Goal: Information Seeking & Learning: Learn about a topic

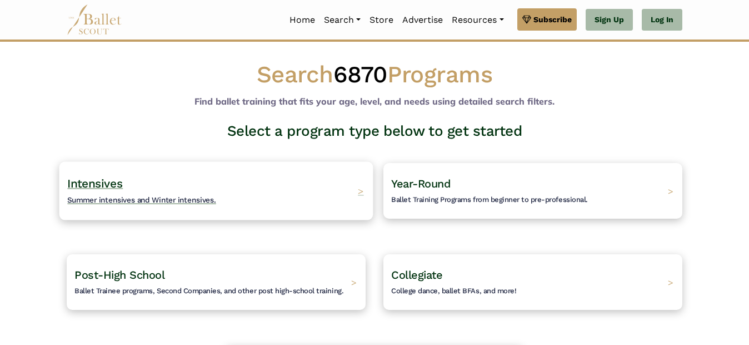
click at [345, 205] on div "Intensives Summer intensives and Winter intensives. >" at bounding box center [216, 190] width 314 height 58
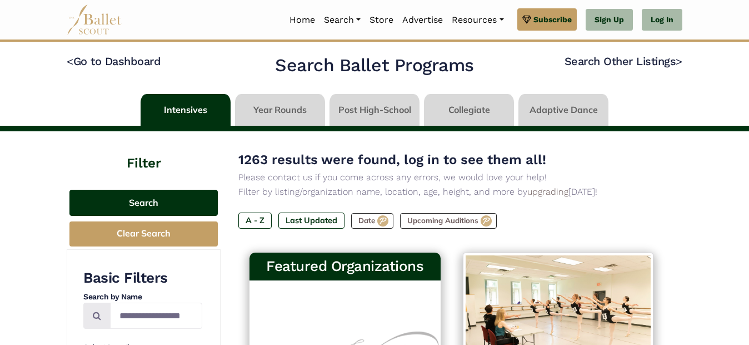
click at [155, 208] on button "Search" at bounding box center [143, 203] width 148 height 26
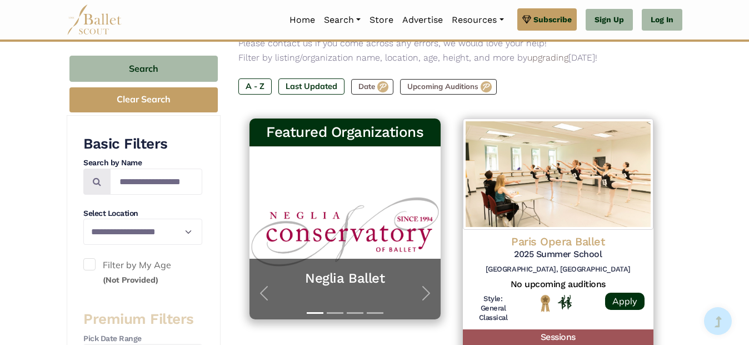
scroll to position [137, 0]
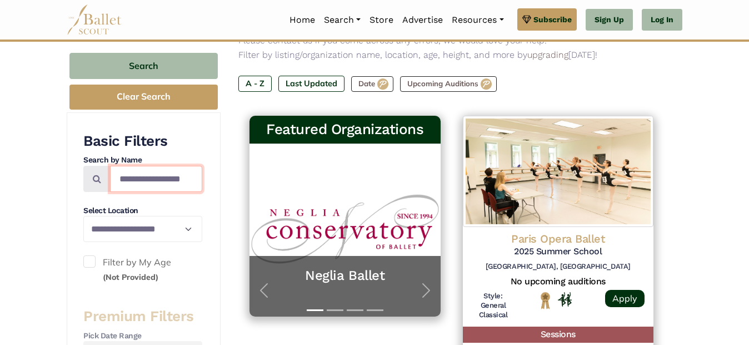
click at [132, 185] on input "Search by names..." at bounding box center [156, 179] width 92 height 26
type input "******"
click at [103, 187] on span at bounding box center [96, 179] width 27 height 26
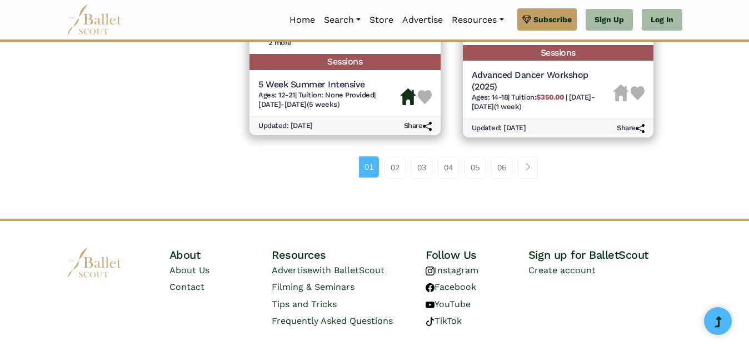
scroll to position [1725, 0]
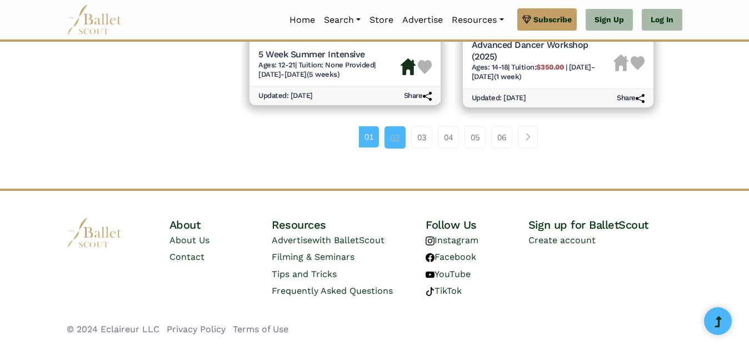
click at [397, 136] on link "02" at bounding box center [395, 137] width 21 height 22
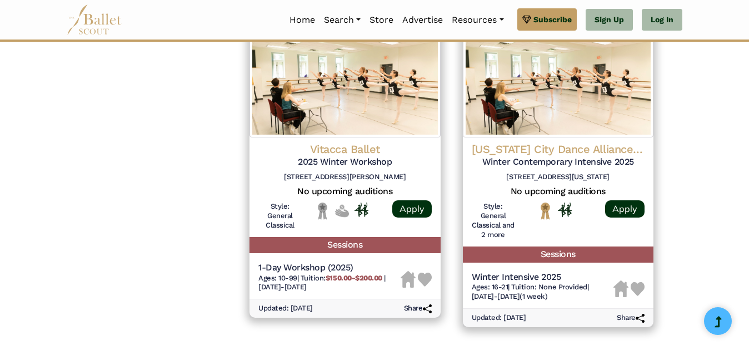
scroll to position [1533, 0]
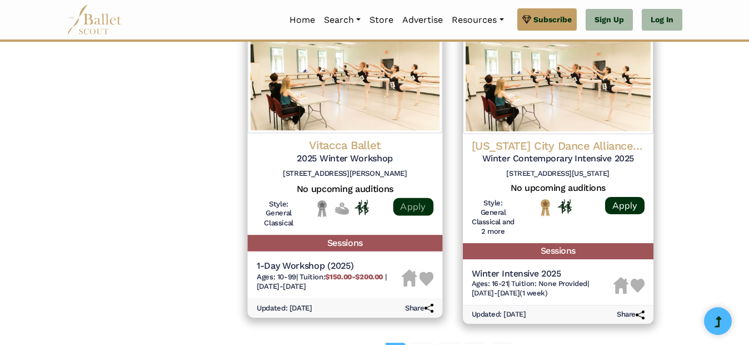
click at [412, 197] on link "Apply" at bounding box center [413, 206] width 40 height 18
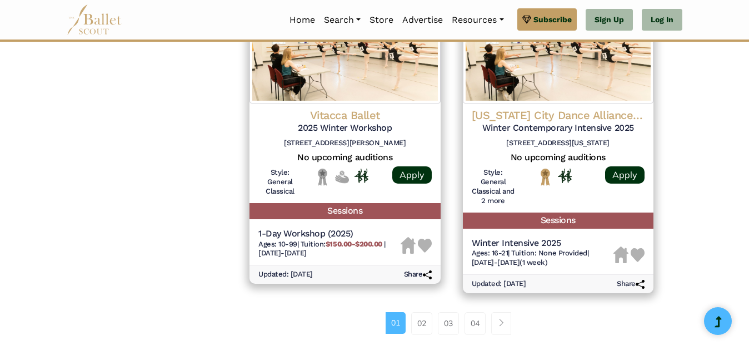
scroll to position [1560, 0]
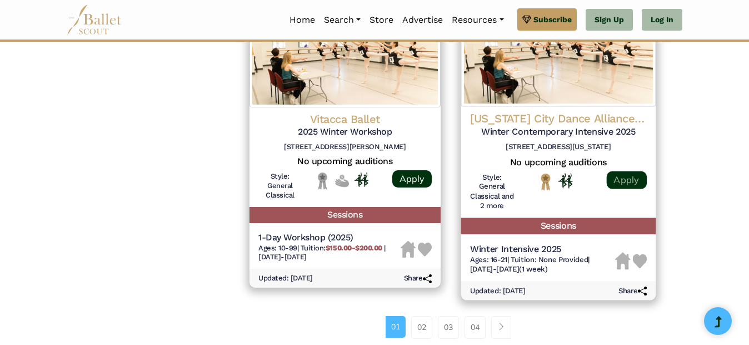
click at [616, 176] on link "Apply" at bounding box center [626, 180] width 40 height 18
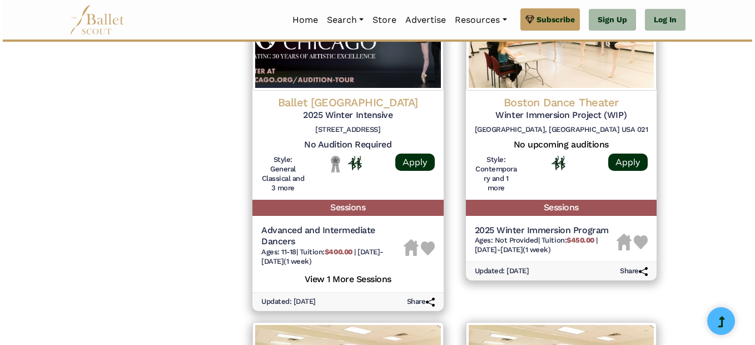
scroll to position [1230, 0]
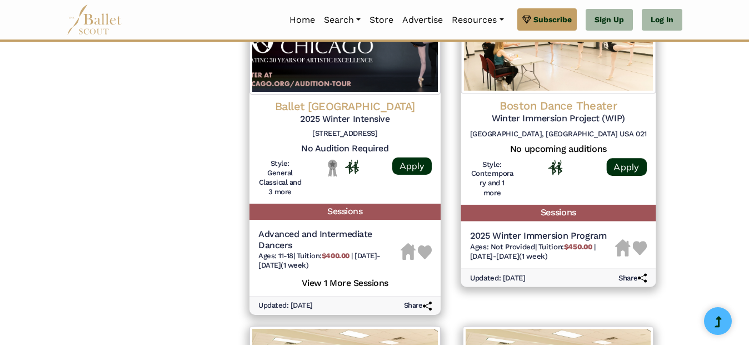
click at [636, 164] on div "Apply" at bounding box center [626, 181] width 40 height 43
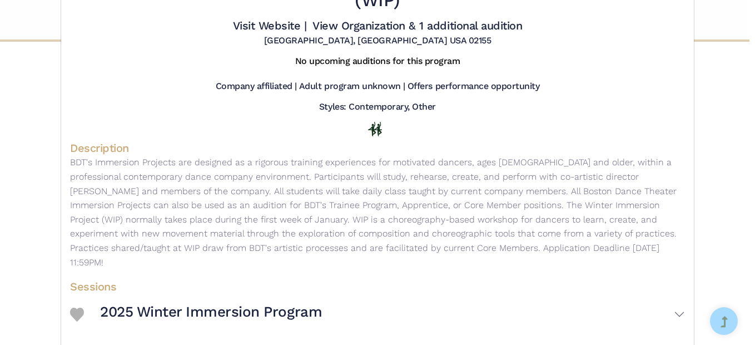
scroll to position [0, 0]
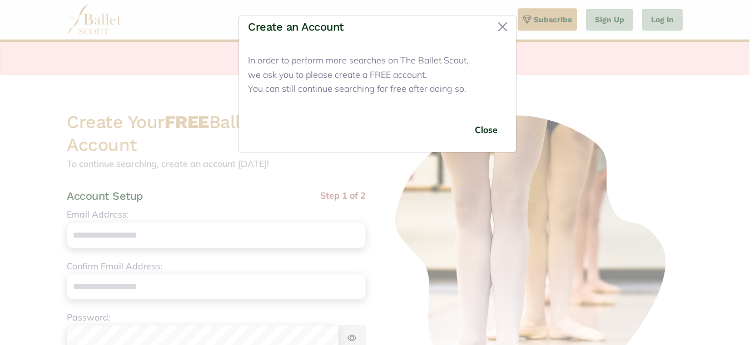
click at [291, 23] on h4 "Create an Account" at bounding box center [296, 27] width 96 height 18
click at [316, 66] on p "In order to perform more searches on The Ballet Scout, we ask you to please cre…" at bounding box center [377, 74] width 259 height 43
click at [504, 27] on button "Close" at bounding box center [503, 27] width 18 height 18
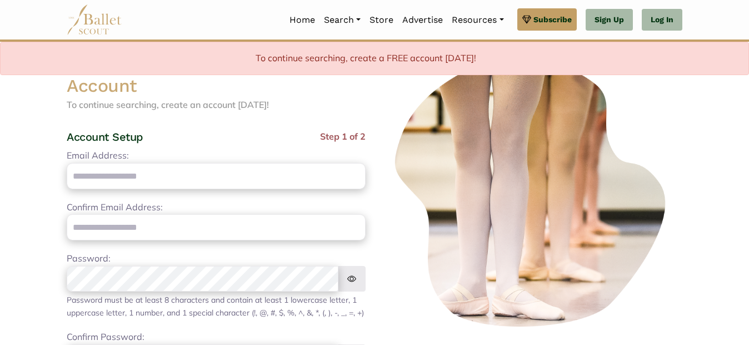
scroll to position [61, 0]
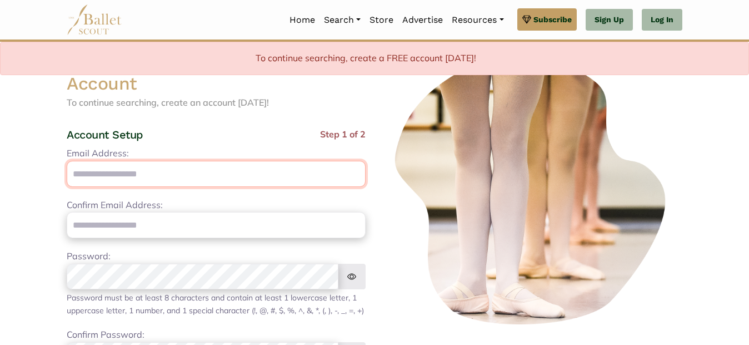
click at [176, 180] on input "Email Address:" at bounding box center [216, 174] width 299 height 26
type input "**********"
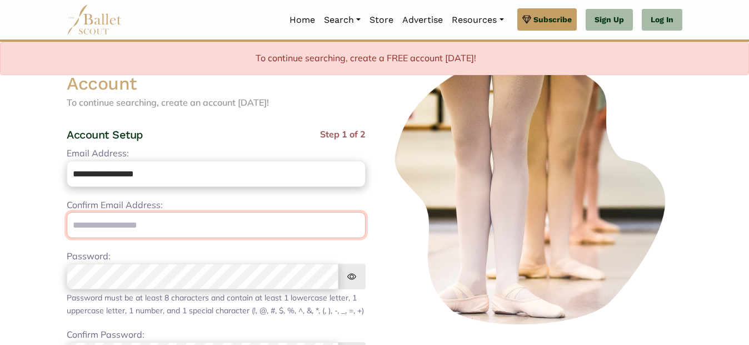
type input "**********"
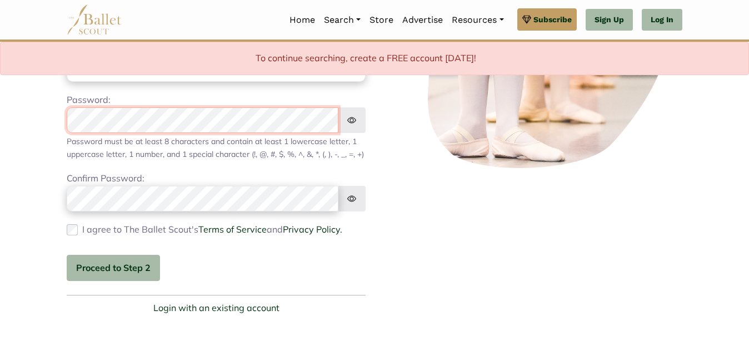
scroll to position [221, 0]
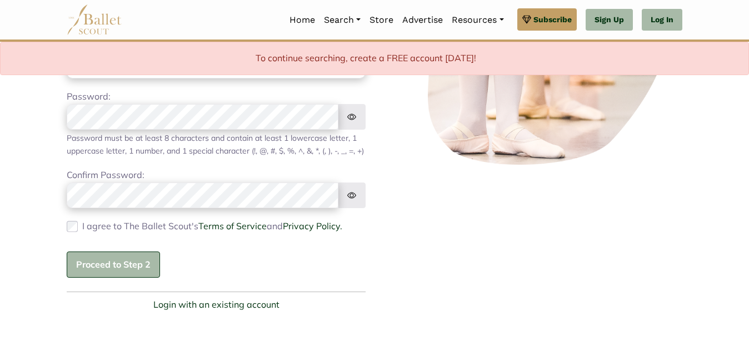
click at [103, 273] on button "Proceed to Step 2" at bounding box center [113, 264] width 93 height 26
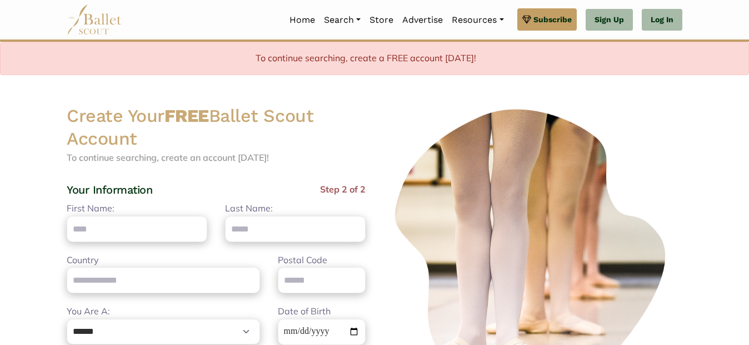
scroll to position [0, 0]
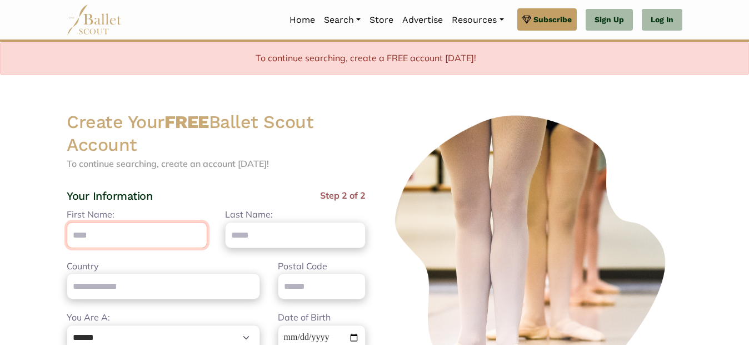
click at [129, 236] on input "First Name:" at bounding box center [137, 235] width 141 height 26
type input "*******"
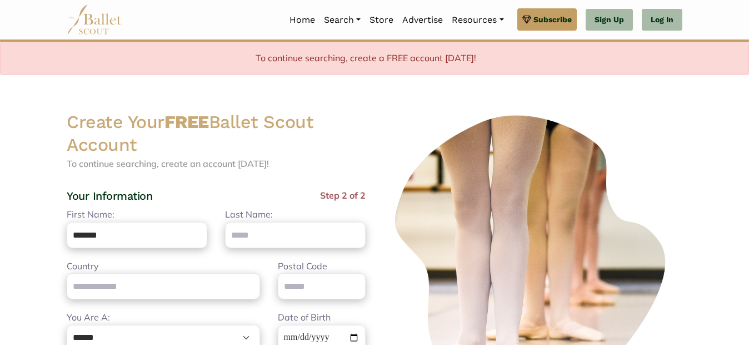
type input "**********"
type input "*****"
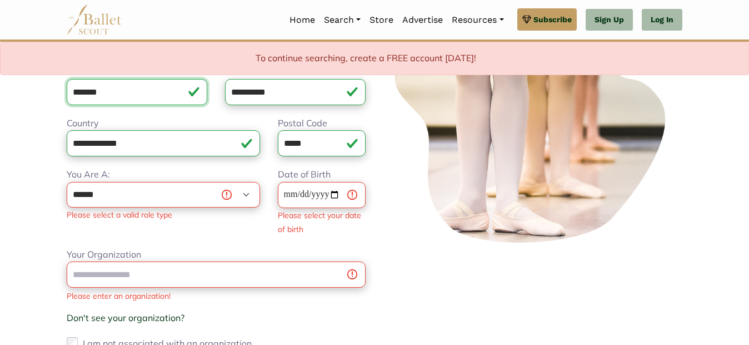
scroll to position [145, 0]
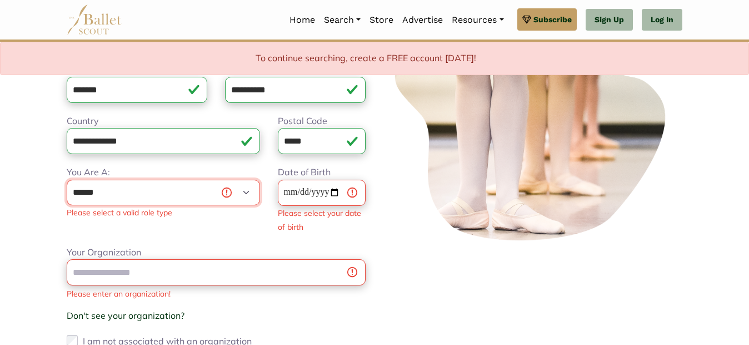
click at [251, 192] on select "**********" at bounding box center [163, 193] width 193 height 26
select select "*"
click at [67, 180] on select "**********" at bounding box center [163, 193] width 193 height 26
click at [333, 192] on input "Date of Birth" at bounding box center [322, 193] width 88 height 26
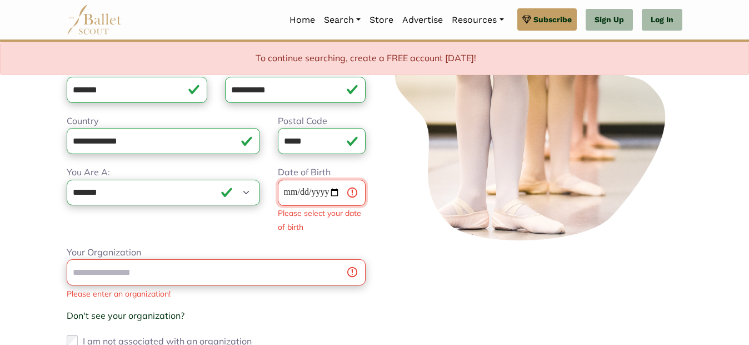
type input "**********"
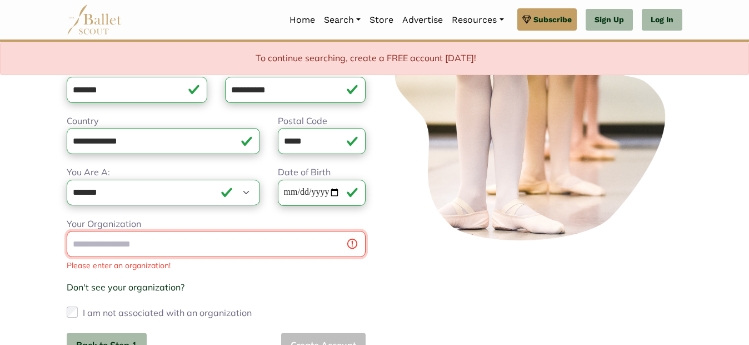
click at [202, 283] on div "Your Organization Please enter an organization! Don't see your organization? × …" at bounding box center [216, 269] width 299 height 104
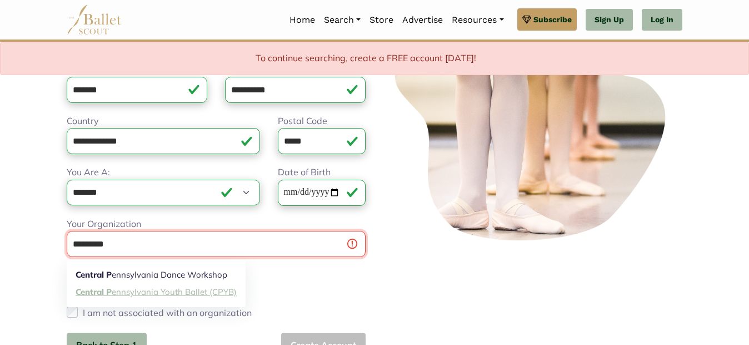
click at [206, 288] on link "Central P ennsylvania Youth Ballet (CPYB)" at bounding box center [156, 291] width 179 height 17
type input "**********"
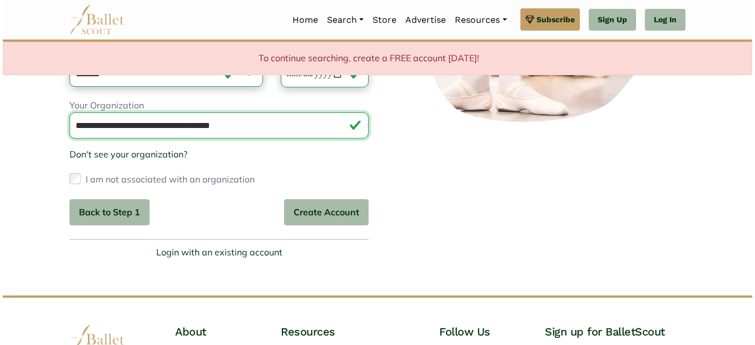
scroll to position [269, 0]
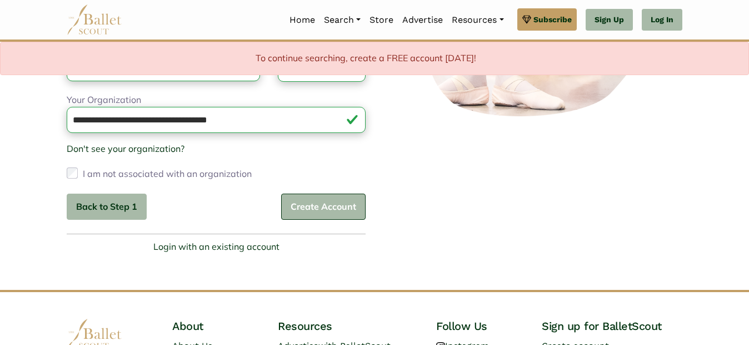
click at [326, 207] on button "Create Account" at bounding box center [323, 206] width 84 height 26
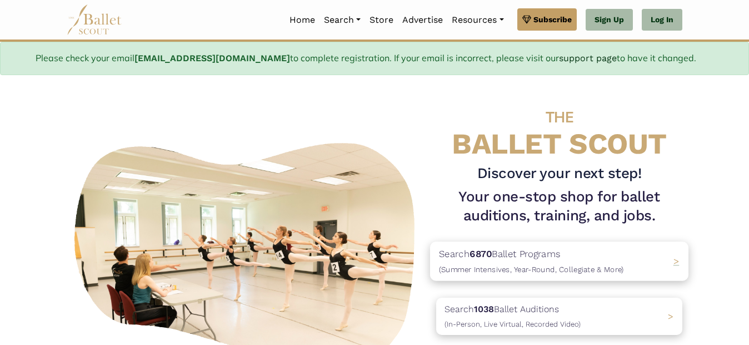
click at [585, 258] on p "Search 6870 Ballet Programs (Summer Intensives, Year-Round, Collegiate & More)" at bounding box center [531, 261] width 185 height 30
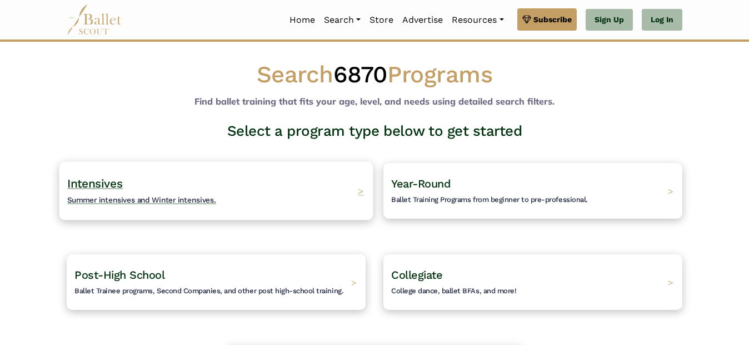
click at [304, 201] on div "Intensives Summer intensives and Winter intensives. >" at bounding box center [216, 190] width 314 height 58
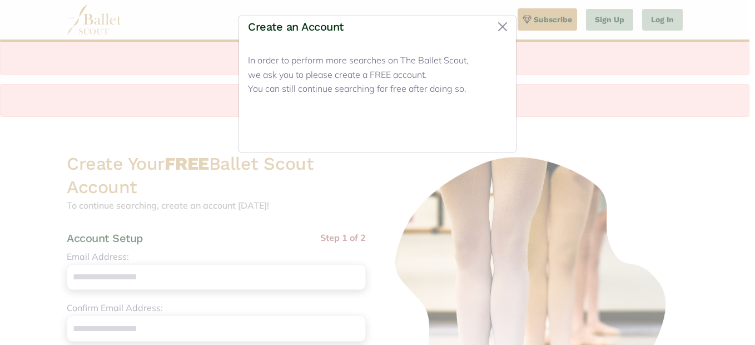
click at [489, 126] on button "Close" at bounding box center [486, 130] width 42 height 26
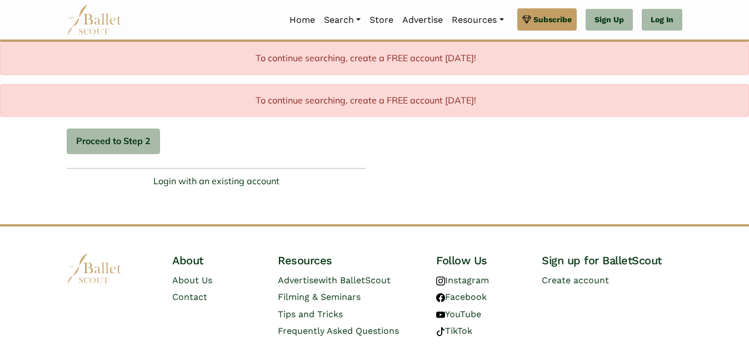
scroll to position [439, 0]
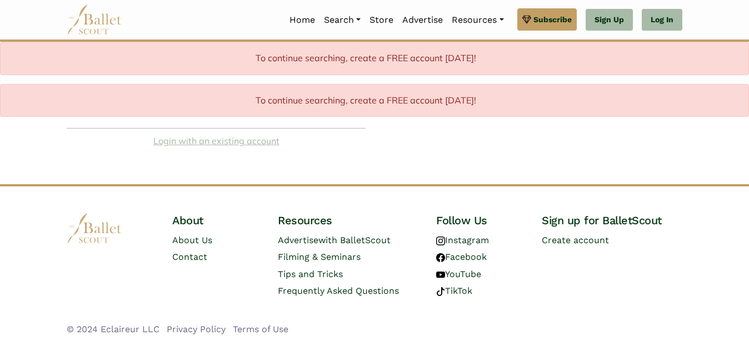
click at [192, 137] on link "Login with an existing account" at bounding box center [216, 141] width 126 height 14
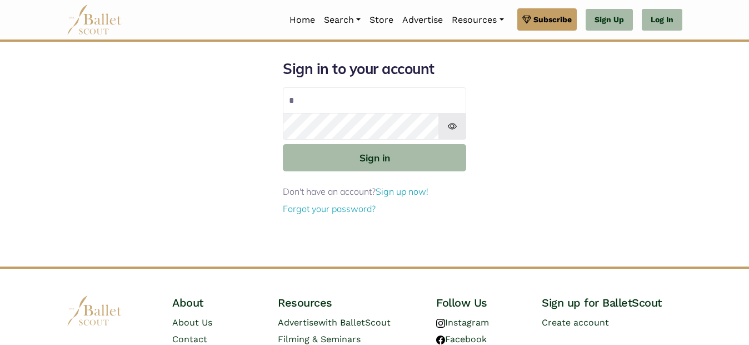
click at [331, 113] on input "*" at bounding box center [374, 100] width 183 height 27
type input "**********"
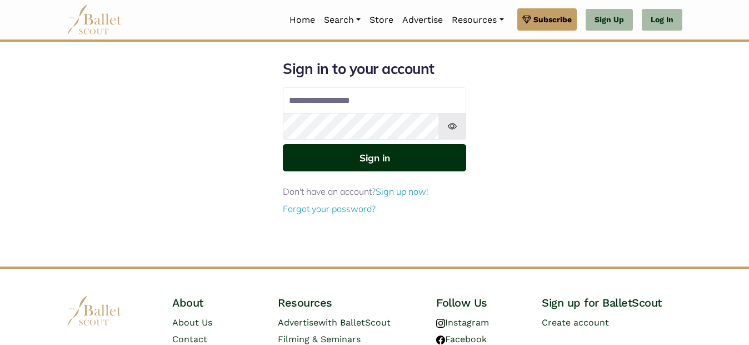
click at [393, 171] on button "Sign in" at bounding box center [374, 157] width 183 height 27
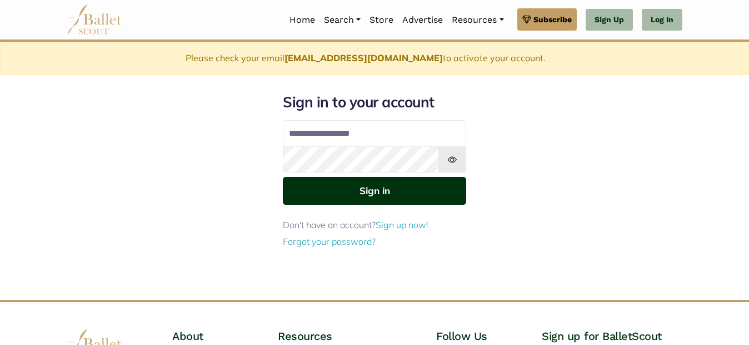
click at [388, 198] on button "Sign in" at bounding box center [374, 190] width 183 height 27
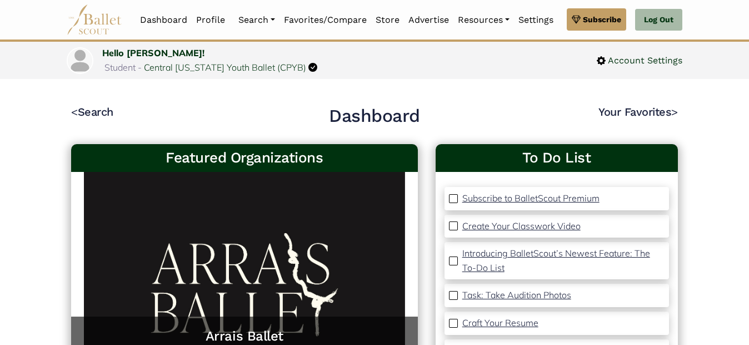
click at [100, 30] on img at bounding box center [95, 19] width 56 height 31
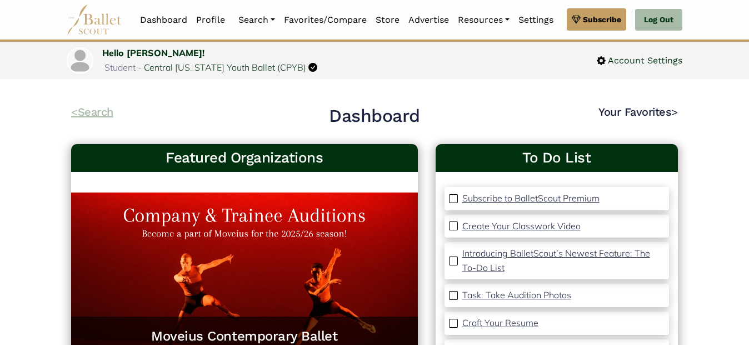
click at [79, 115] on link "< Search" at bounding box center [92, 111] width 42 height 13
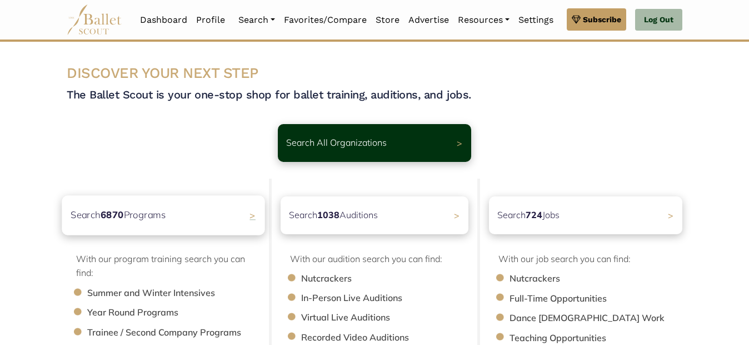
click at [202, 210] on div "Search 6870 Programs >" at bounding box center [163, 214] width 203 height 39
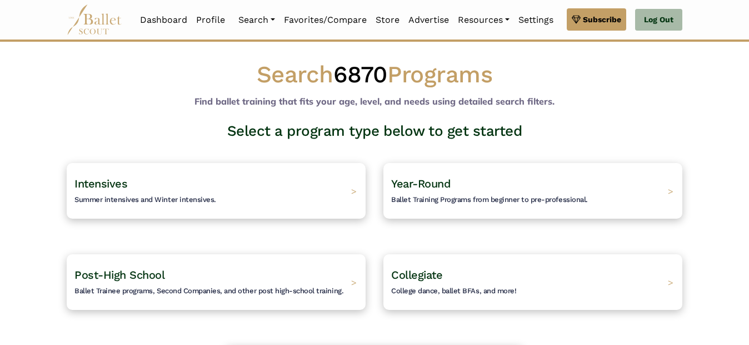
click at [202, 210] on div "Intensives Summer intensives and Winter intensives. >" at bounding box center [216, 191] width 299 height 56
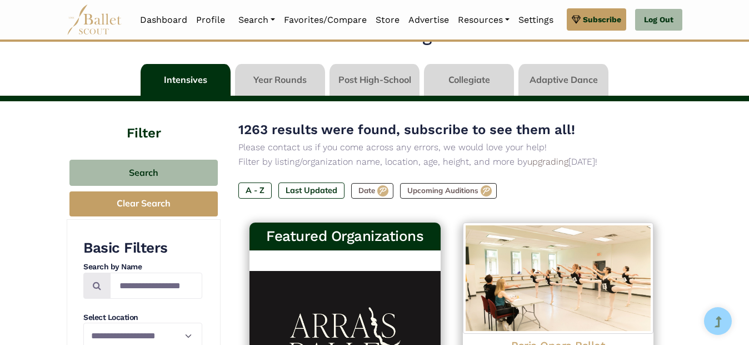
scroll to position [94, 0]
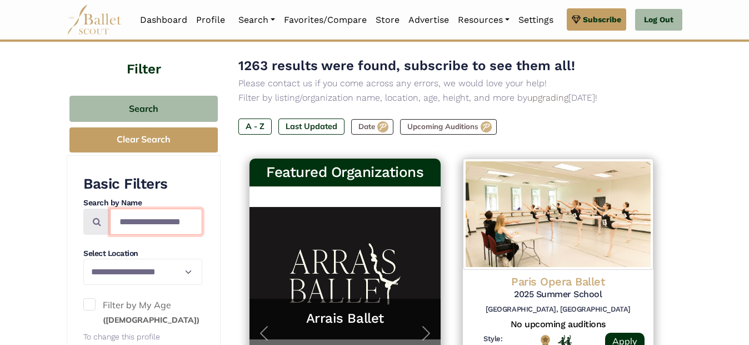
click at [146, 213] on input "Search by names..." at bounding box center [156, 221] width 92 height 26
type input "******"
click at [168, 95] on div "Search Clear Search" at bounding box center [144, 124] width 154 height 62
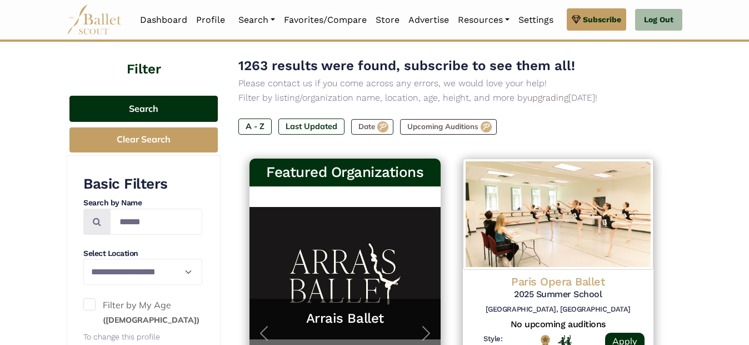
click at [168, 102] on button "Search" at bounding box center [143, 109] width 148 height 26
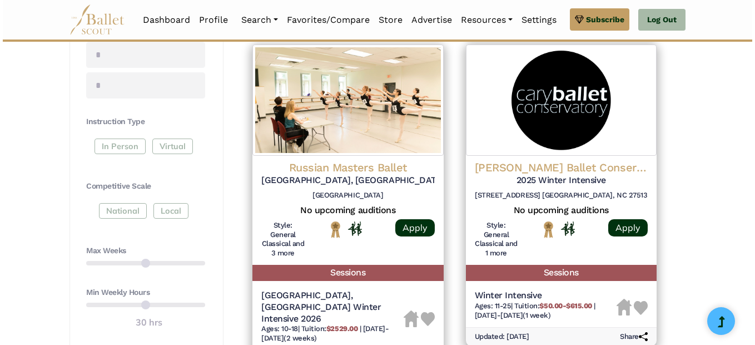
scroll to position [538, 0]
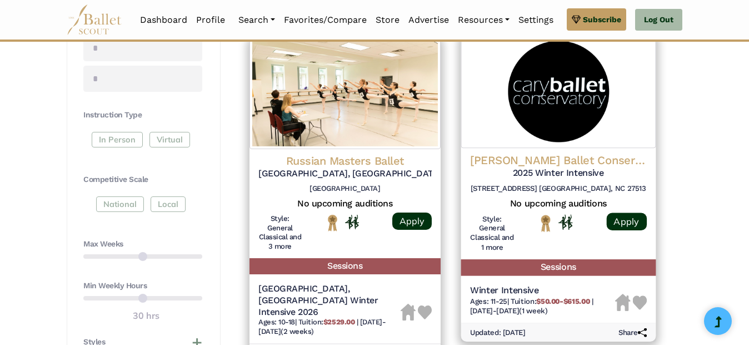
click at [557, 132] on img at bounding box center [558, 90] width 195 height 113
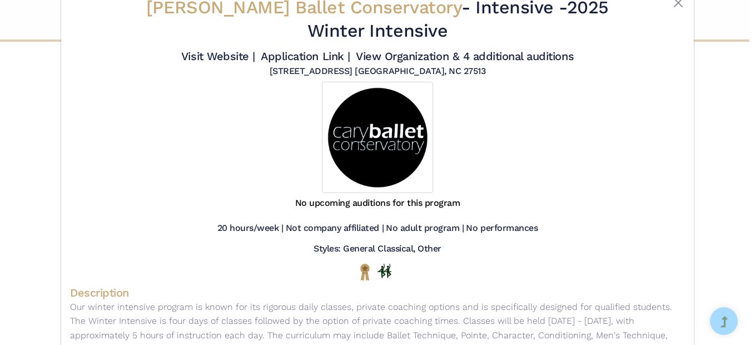
scroll to position [0, 0]
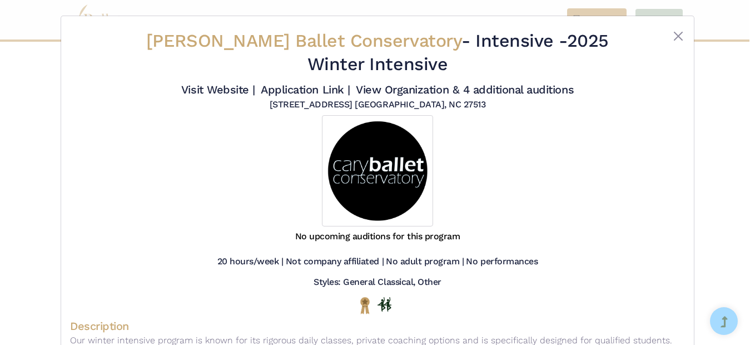
click at [401, 99] on h5 "[STREET_ADDRESS] [GEOGRAPHIC_DATA], NC 27513" at bounding box center [378, 105] width 216 height 12
click at [370, 83] on link "View Organization & 4 additional auditions" at bounding box center [465, 89] width 218 height 13
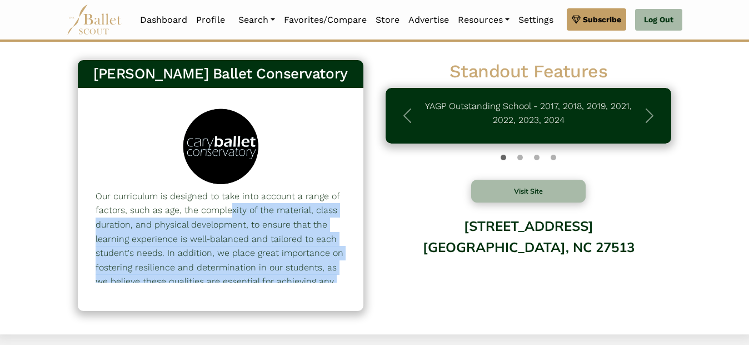
drag, startPoint x: 347, startPoint y: 198, endPoint x: 345, endPoint y: 293, distance: 95.1
click at [345, 293] on div at bounding box center [221, 199] width 286 height 222
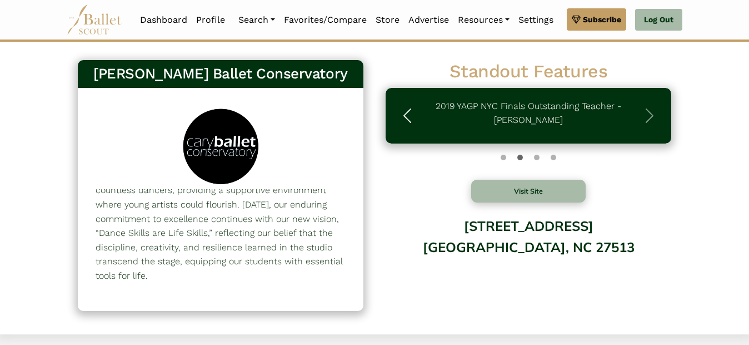
click at [404, 119] on span "button" at bounding box center [407, 116] width 18 height 18
click at [531, 201] on button "Visit Site" at bounding box center [528, 191] width 114 height 23
